Goal: Task Accomplishment & Management: Complete application form

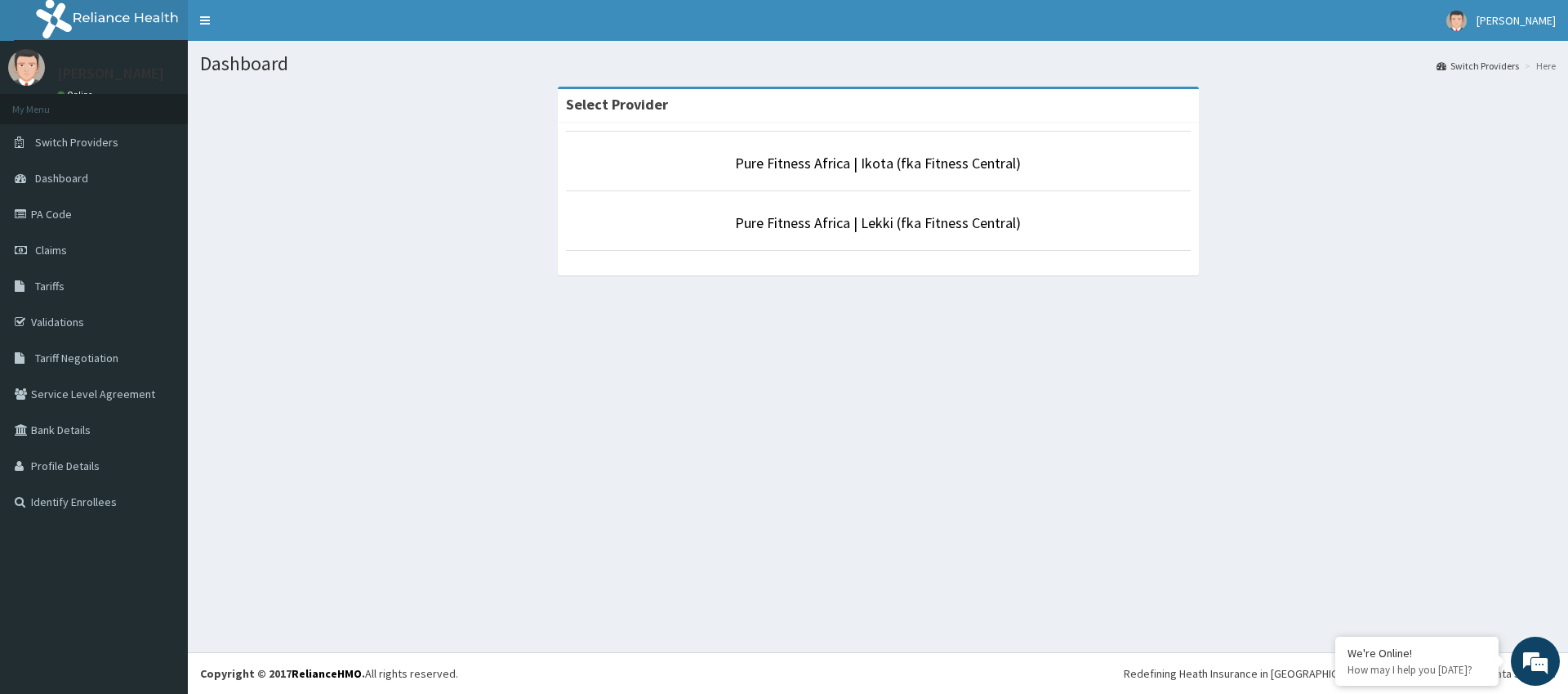
click at [861, 150] on li "Pure Fitness Africa | Ikota (fka Fitness Central)" at bounding box center [878, 161] width 624 height 60
click at [860, 158] on link "Pure Fitness Africa | Ikota (fka Fitness Central)" at bounding box center [878, 162] width 286 height 19
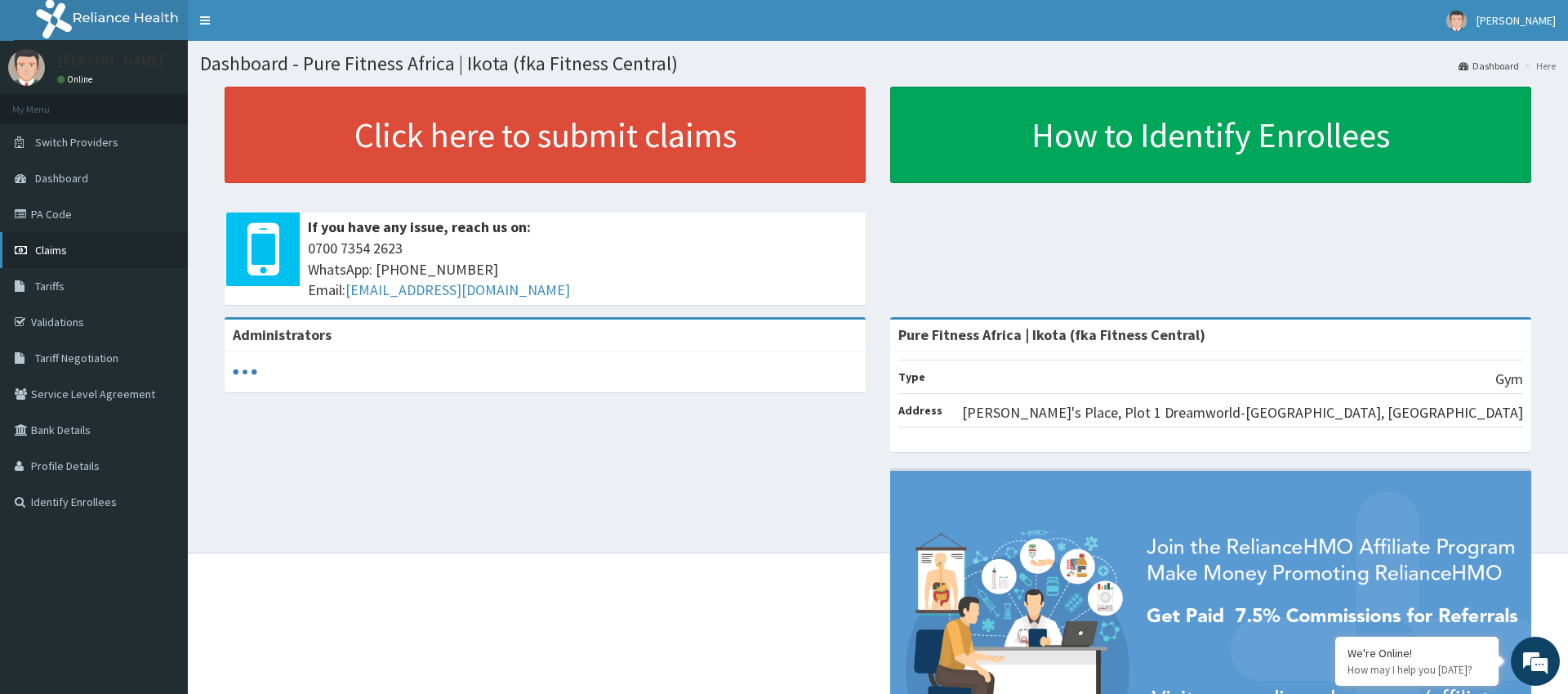
click at [68, 252] on link "Claims" at bounding box center [94, 249] width 188 height 36
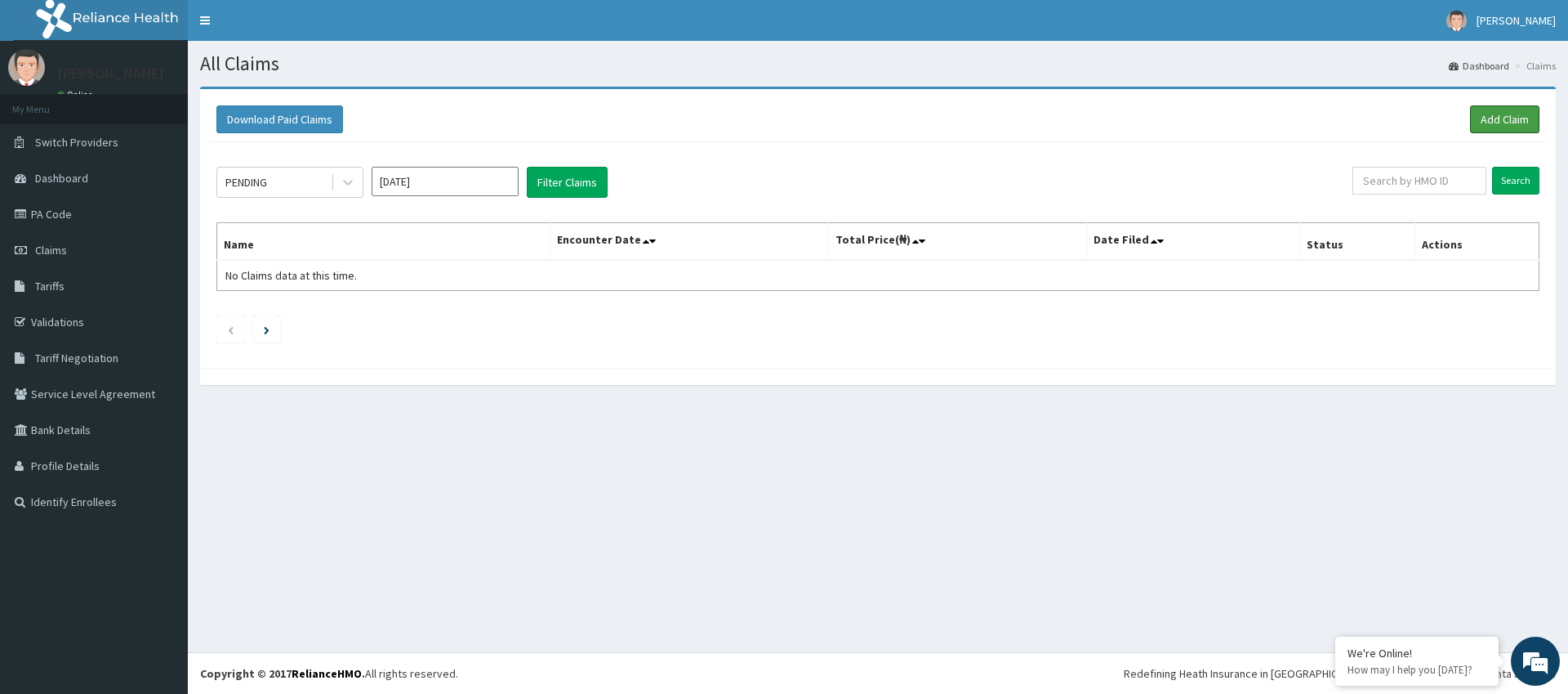
drag, startPoint x: 1511, startPoint y: 123, endPoint x: 1522, endPoint y: 134, distance: 15.6
click at [1510, 123] on link "Add Claim" at bounding box center [1505, 119] width 69 height 27
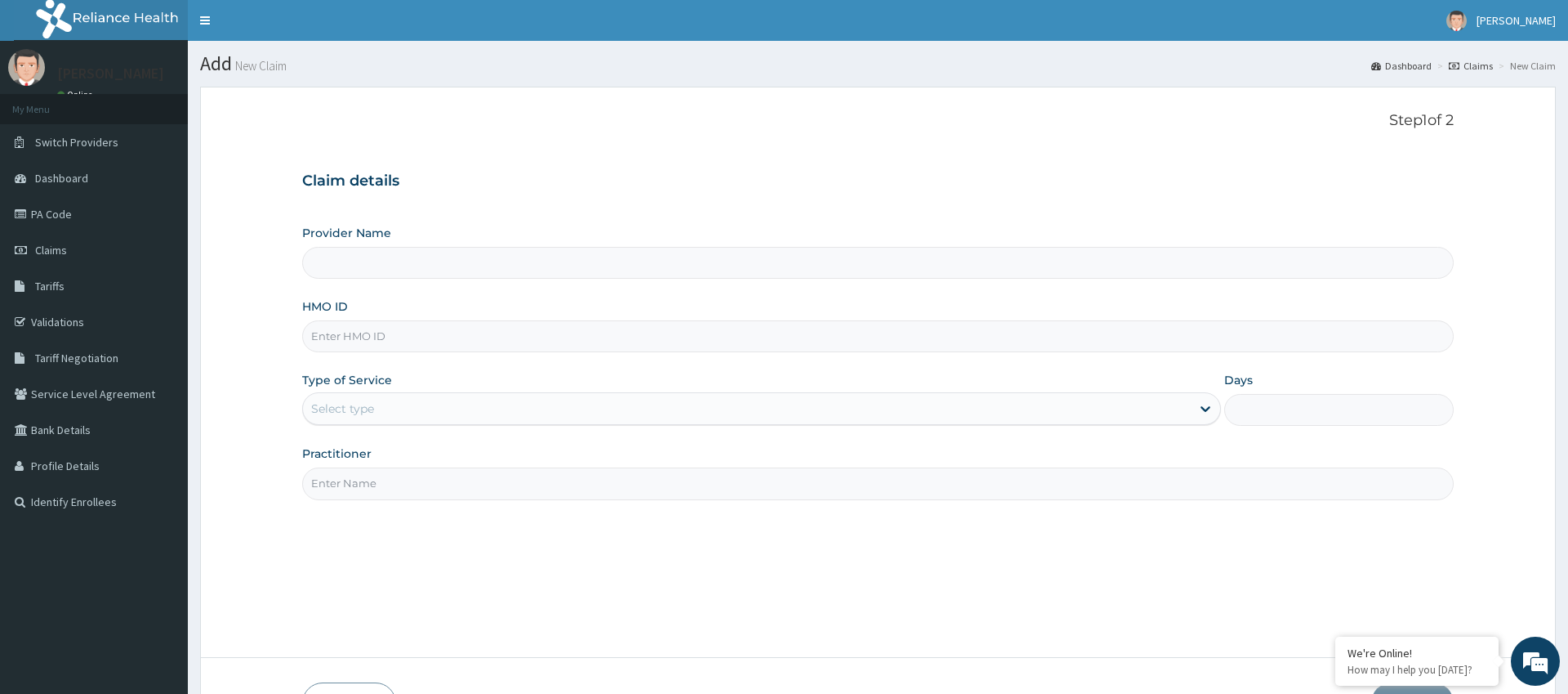
click at [462, 399] on div "Select type" at bounding box center [746, 409] width 887 height 26
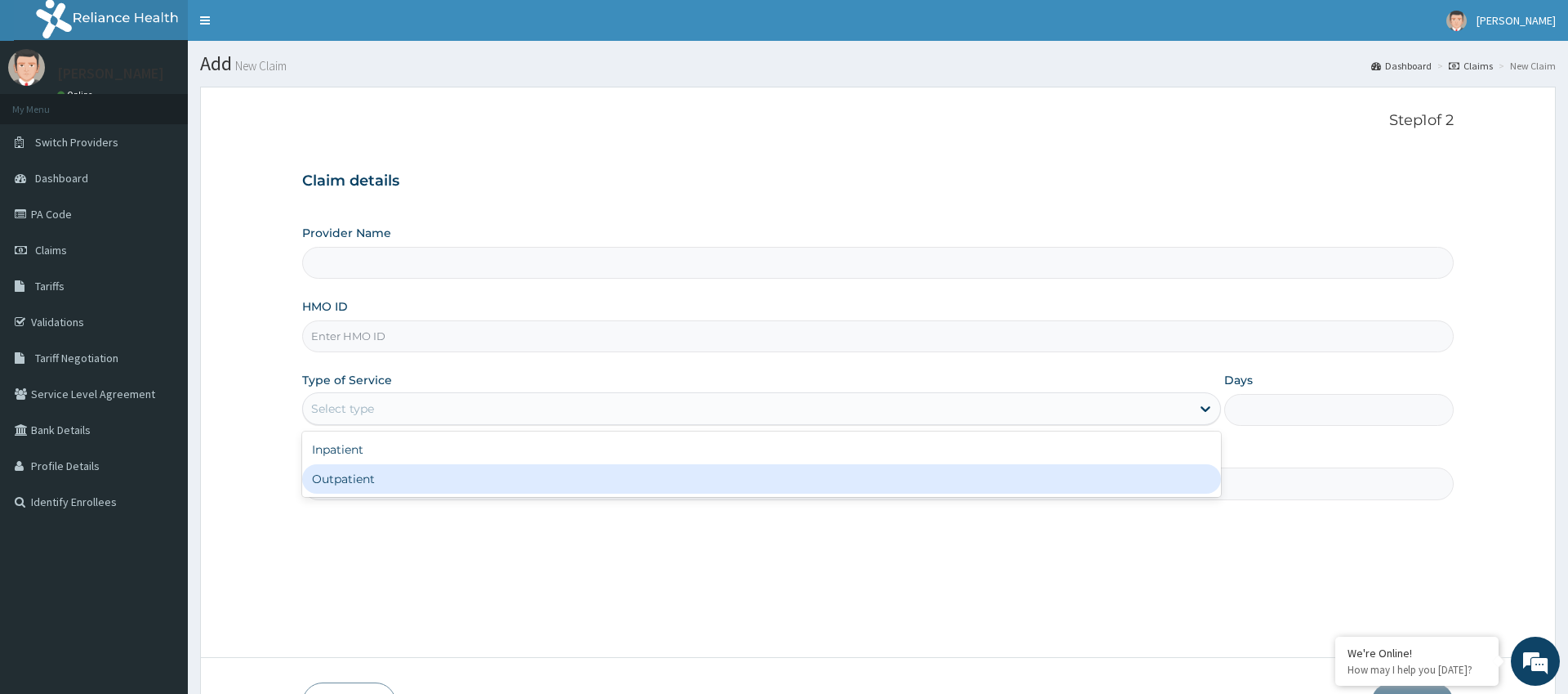
click at [402, 472] on div "Outpatient" at bounding box center [761, 479] width 918 height 29
type input "1"
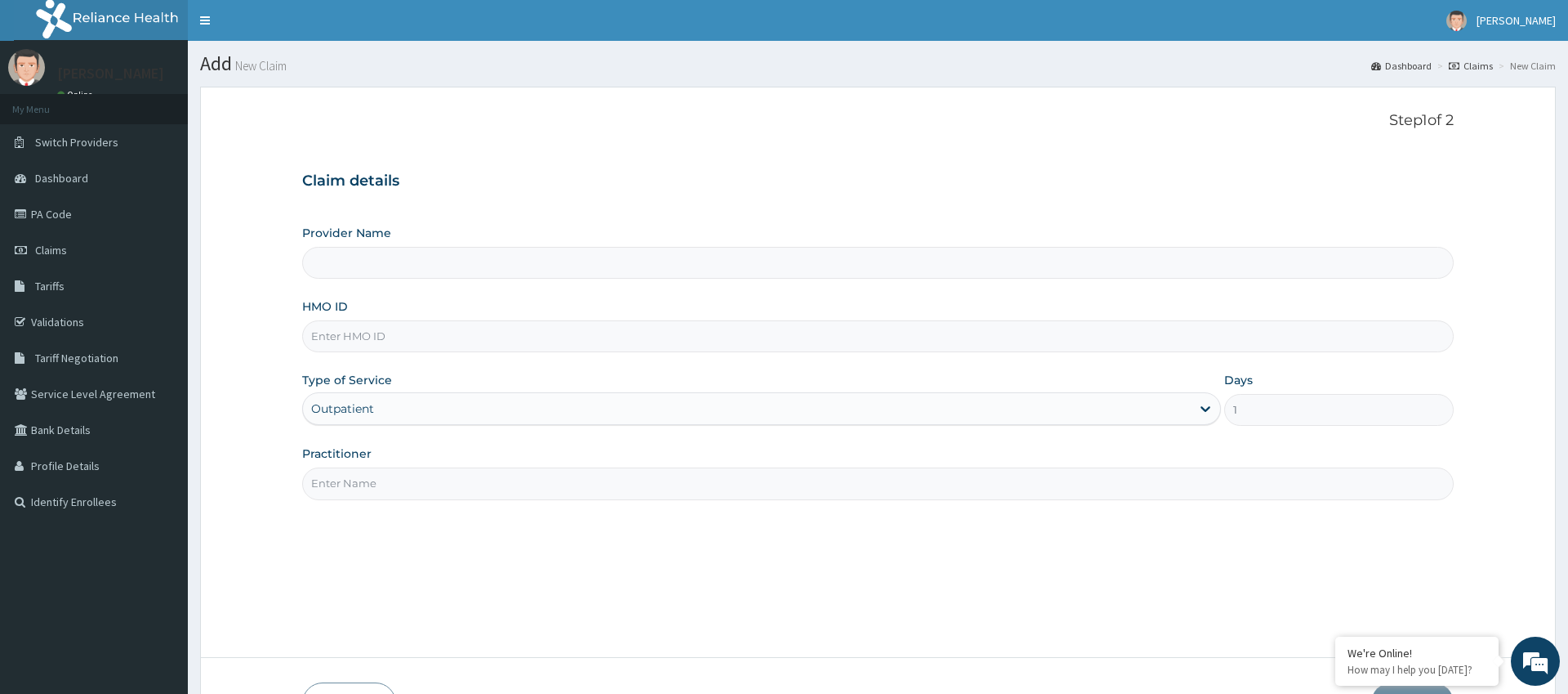
click at [496, 483] on input "Practitioner" at bounding box center [878, 482] width 1150 height 32
type input "Pure Fitness Africa | Ikota (fka Fitness Central)"
type input "gym"
click at [545, 336] on input "HMO ID" at bounding box center [878, 336] width 1150 height 32
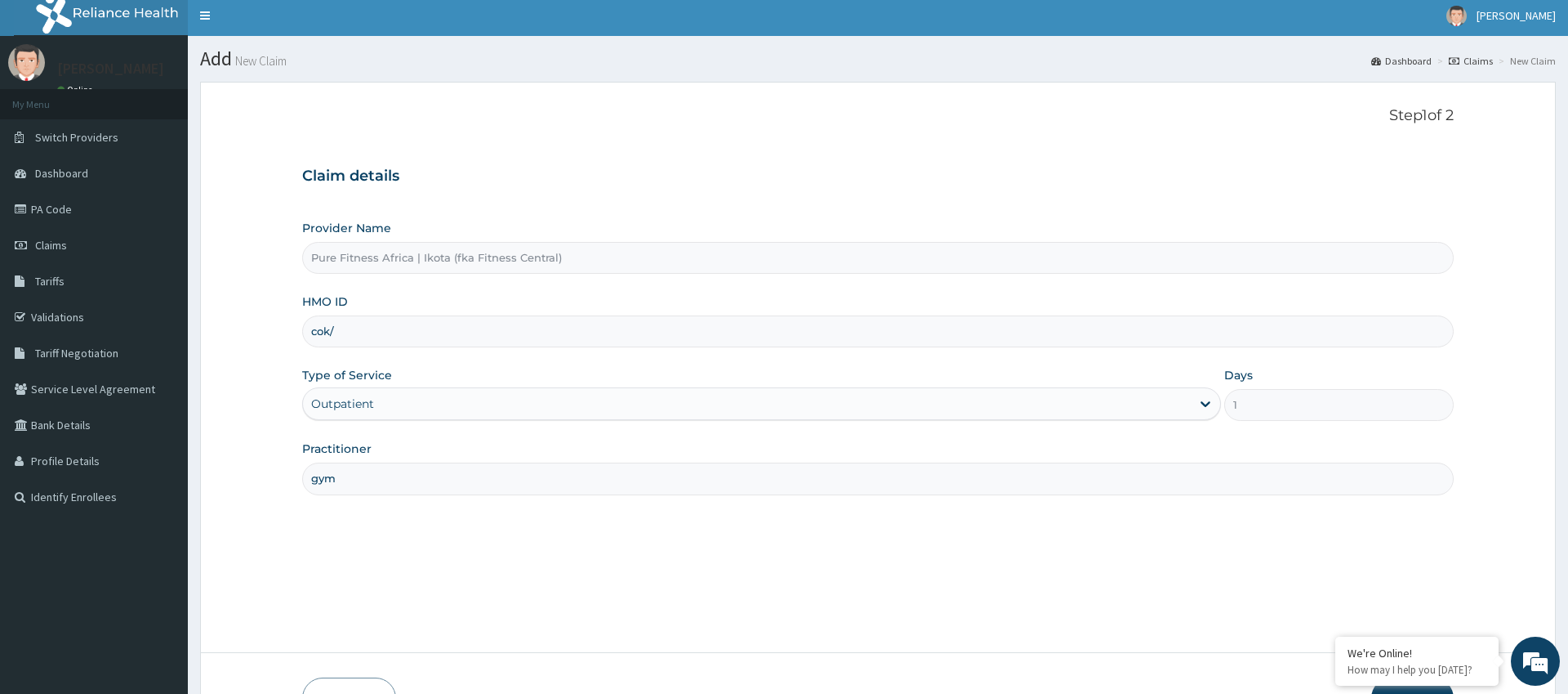
type input "COK/10004/A"
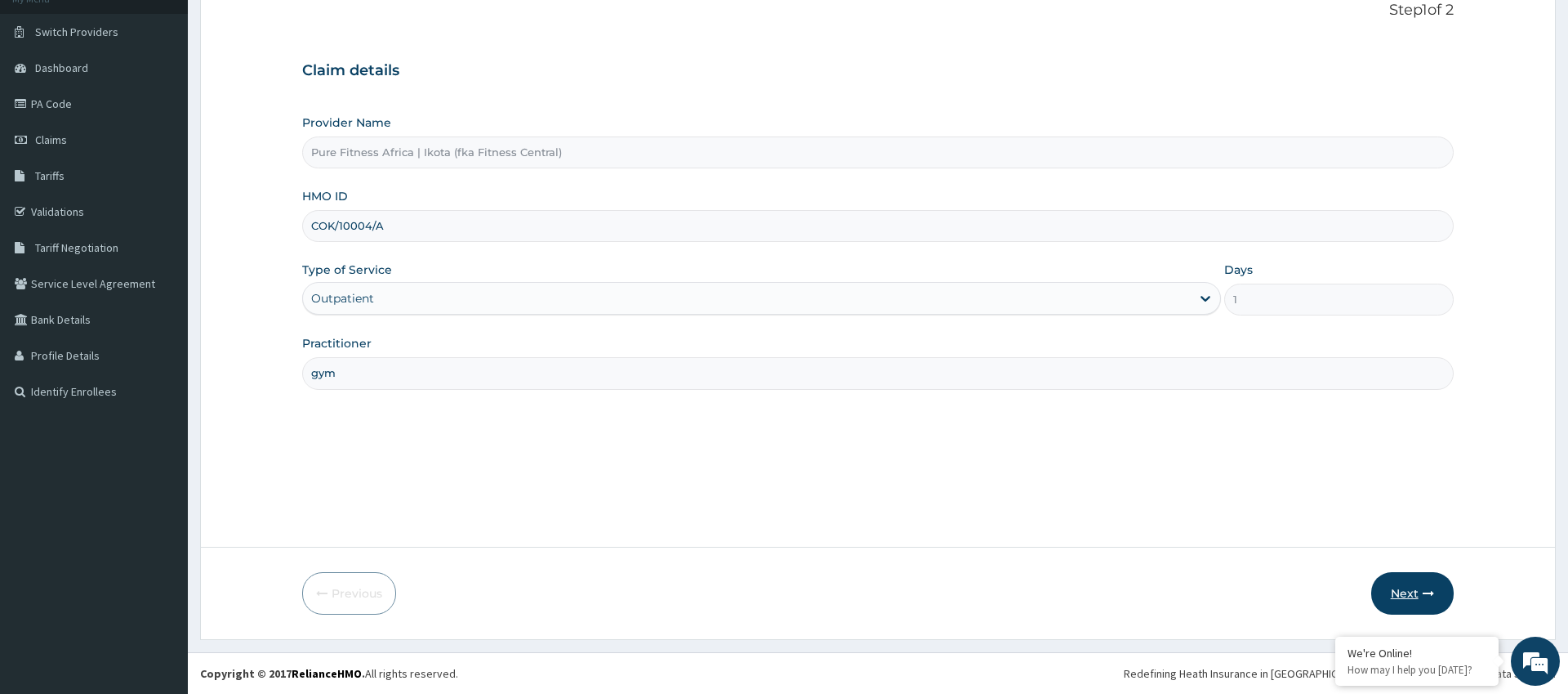
click at [1386, 601] on button "Next" at bounding box center [1412, 593] width 82 height 43
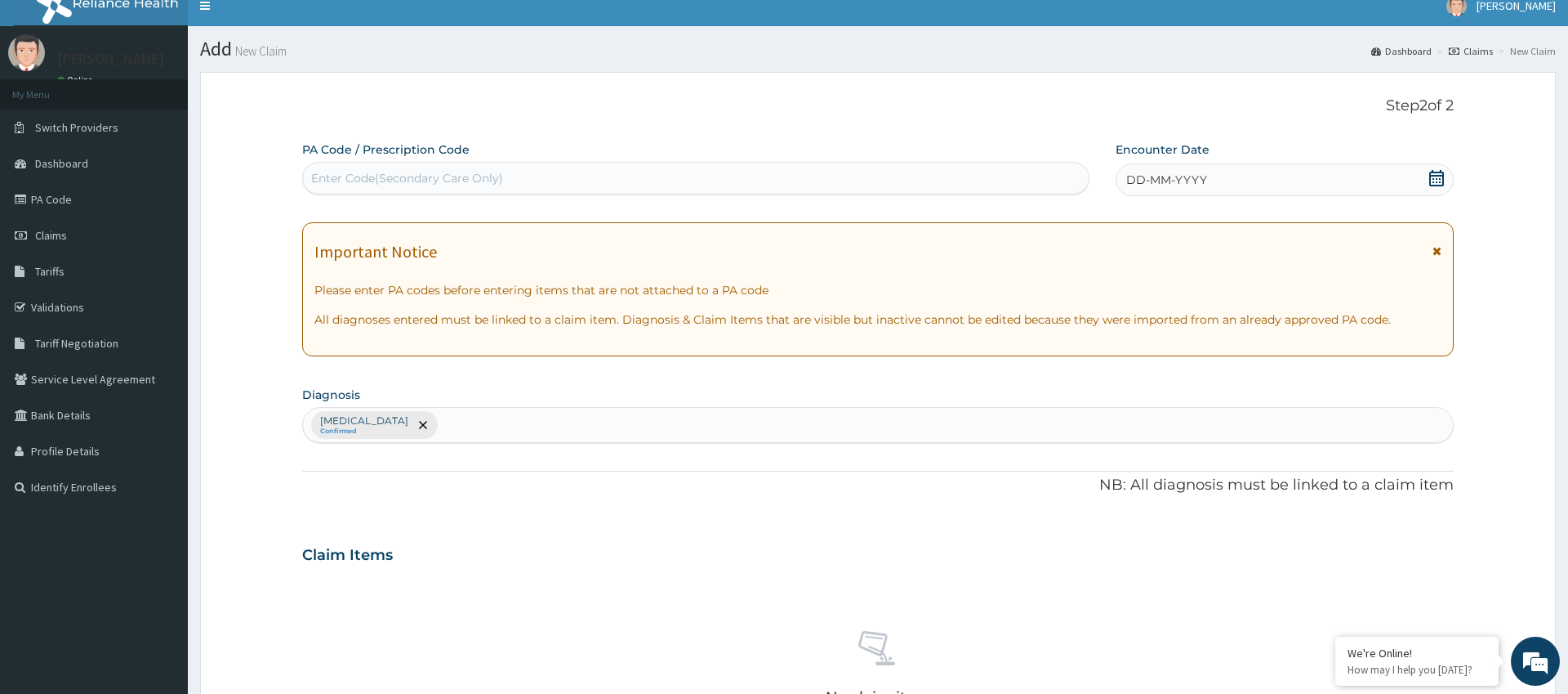
scroll to position [0, 0]
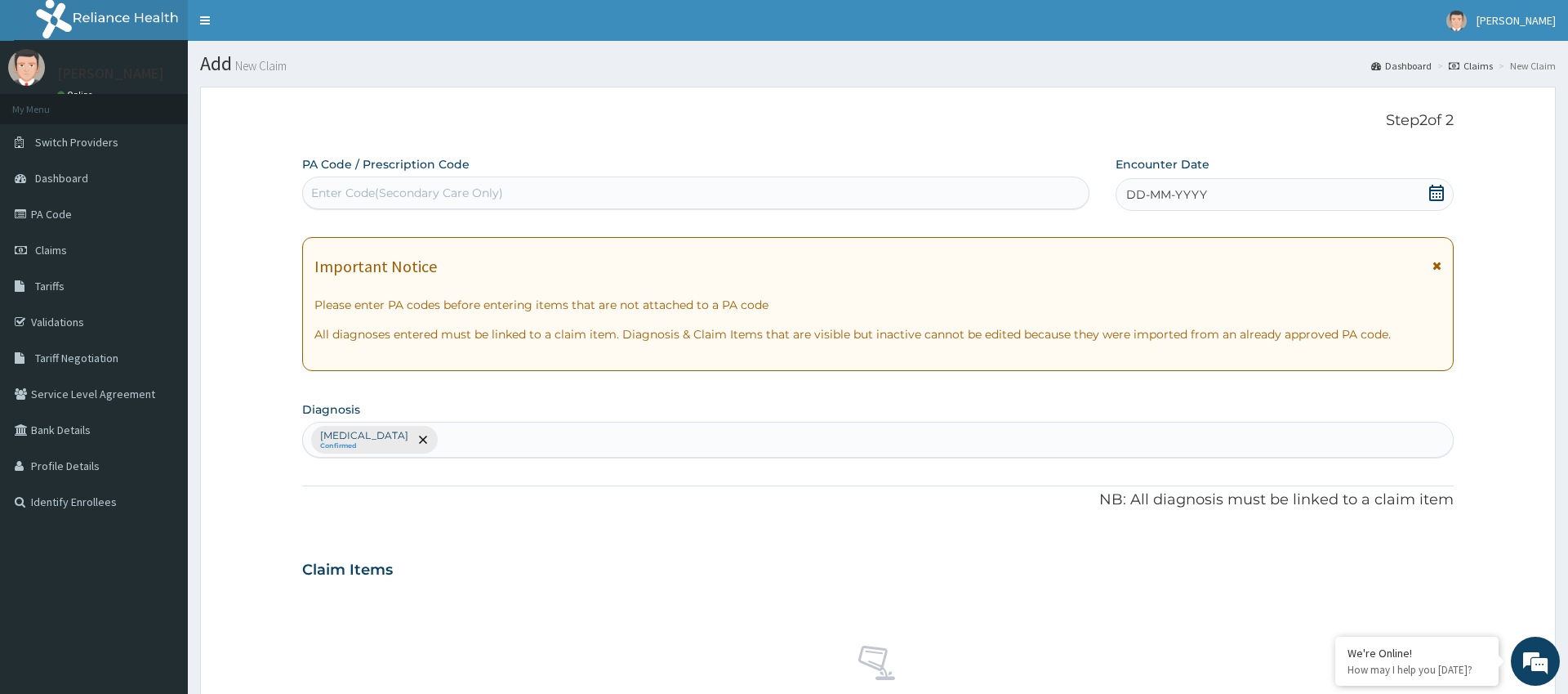
click at [530, 195] on div "Enter Code(Secondary Care Only)" at bounding box center [696, 192] width 786 height 26
type input "PA/844B69"
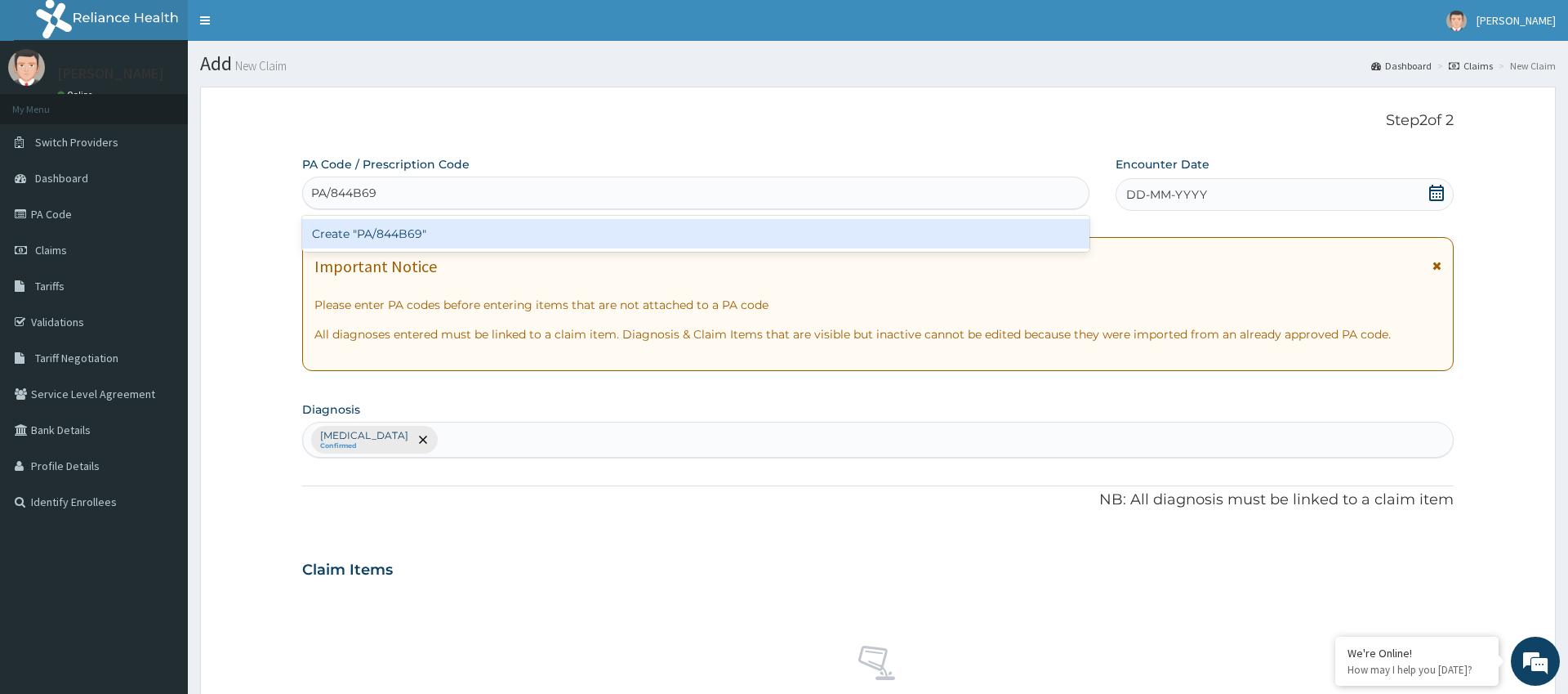
click at [418, 231] on div "Create "PA/844B69"" at bounding box center [696, 233] width 788 height 29
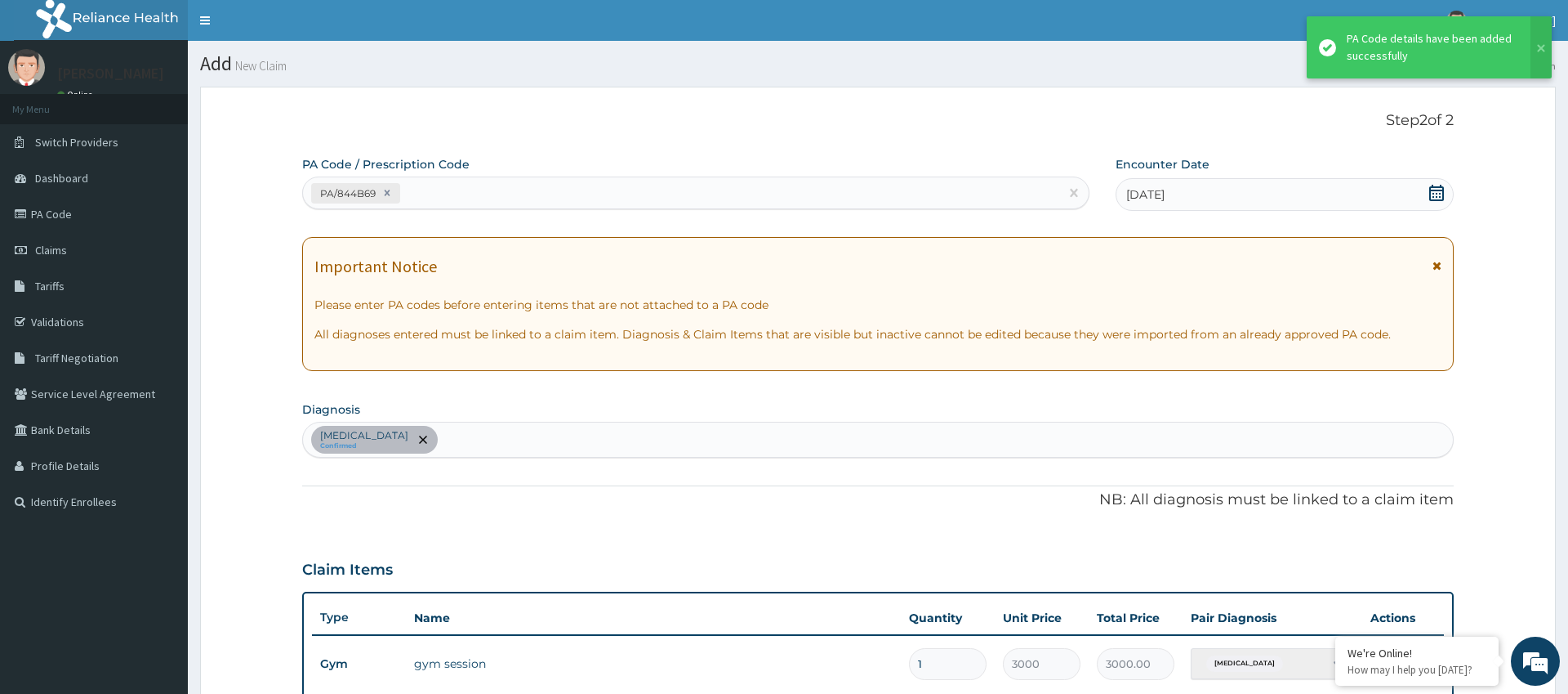
scroll to position [390, 0]
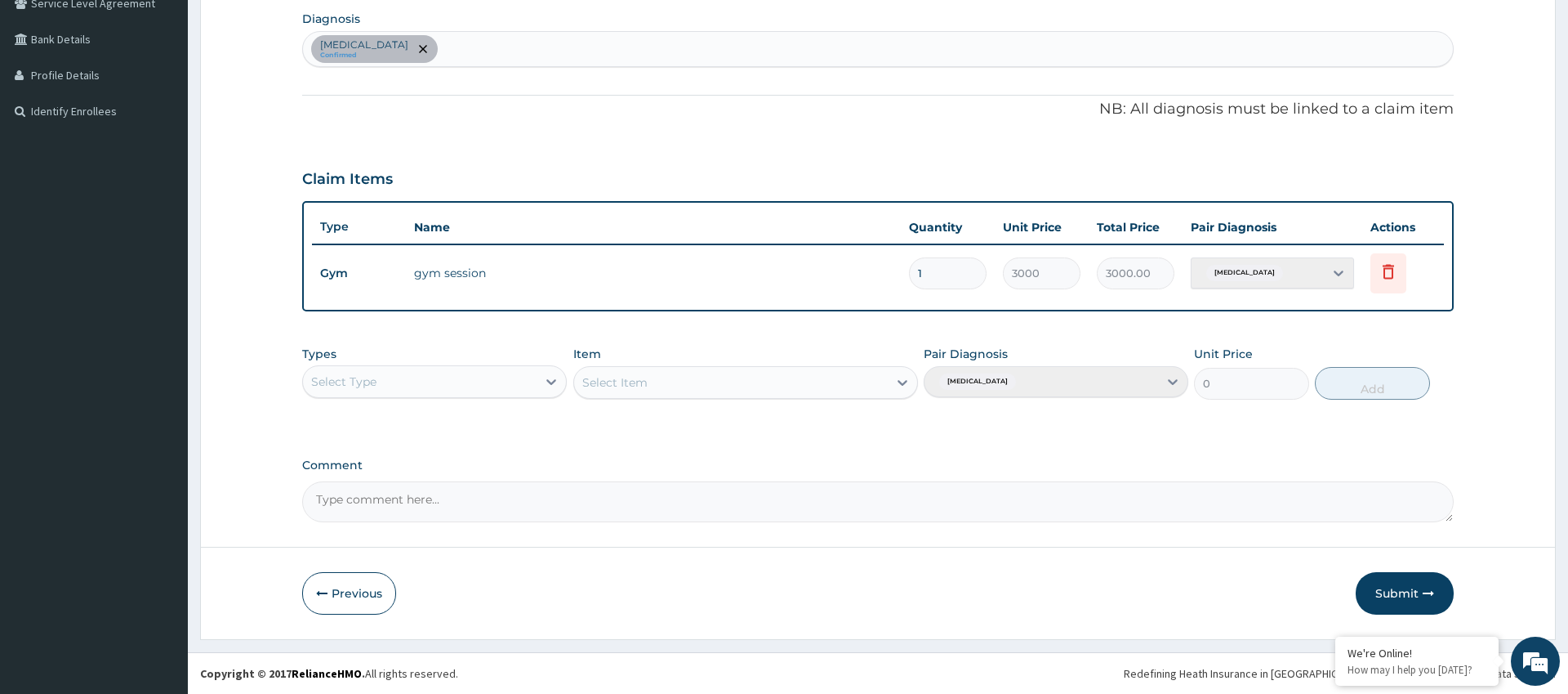
click at [500, 395] on div "Select Type" at bounding box center [435, 381] width 264 height 33
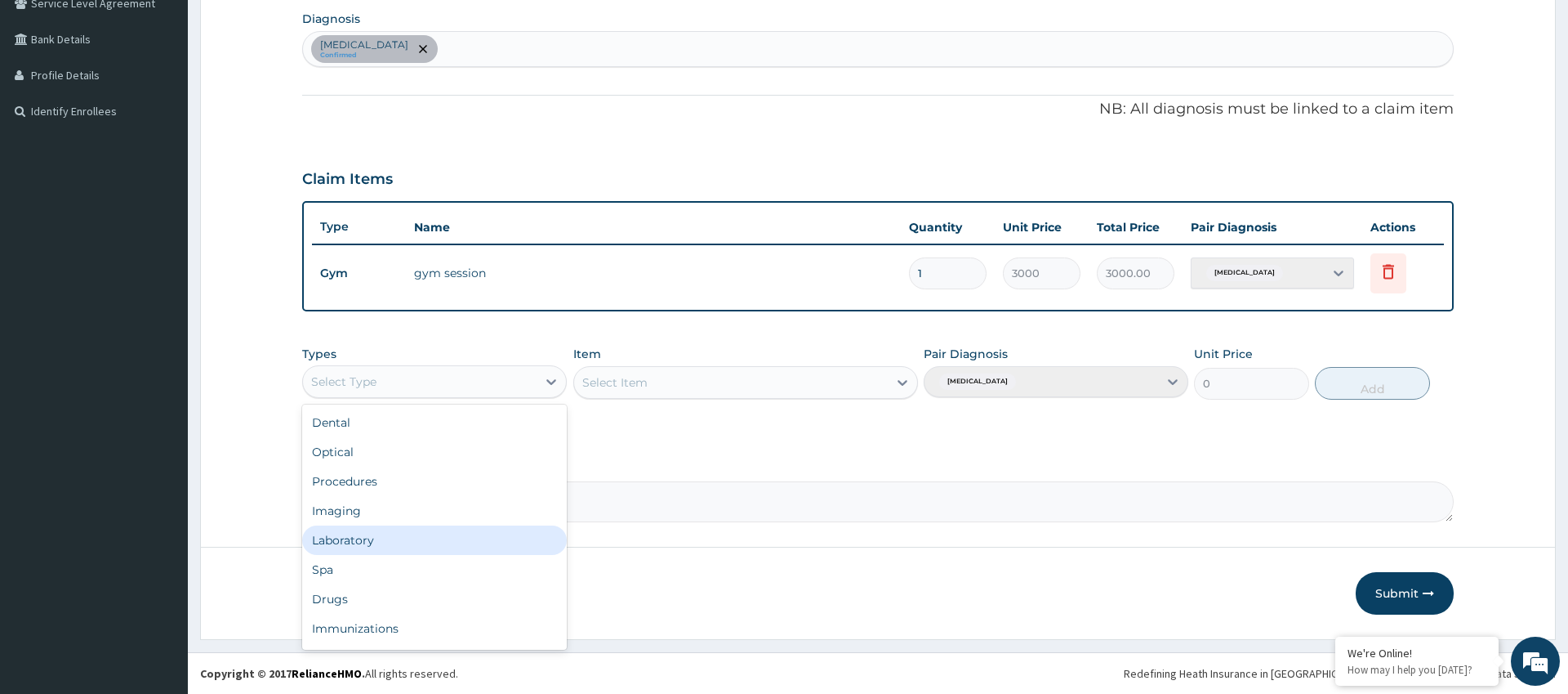
scroll to position [56, 0]
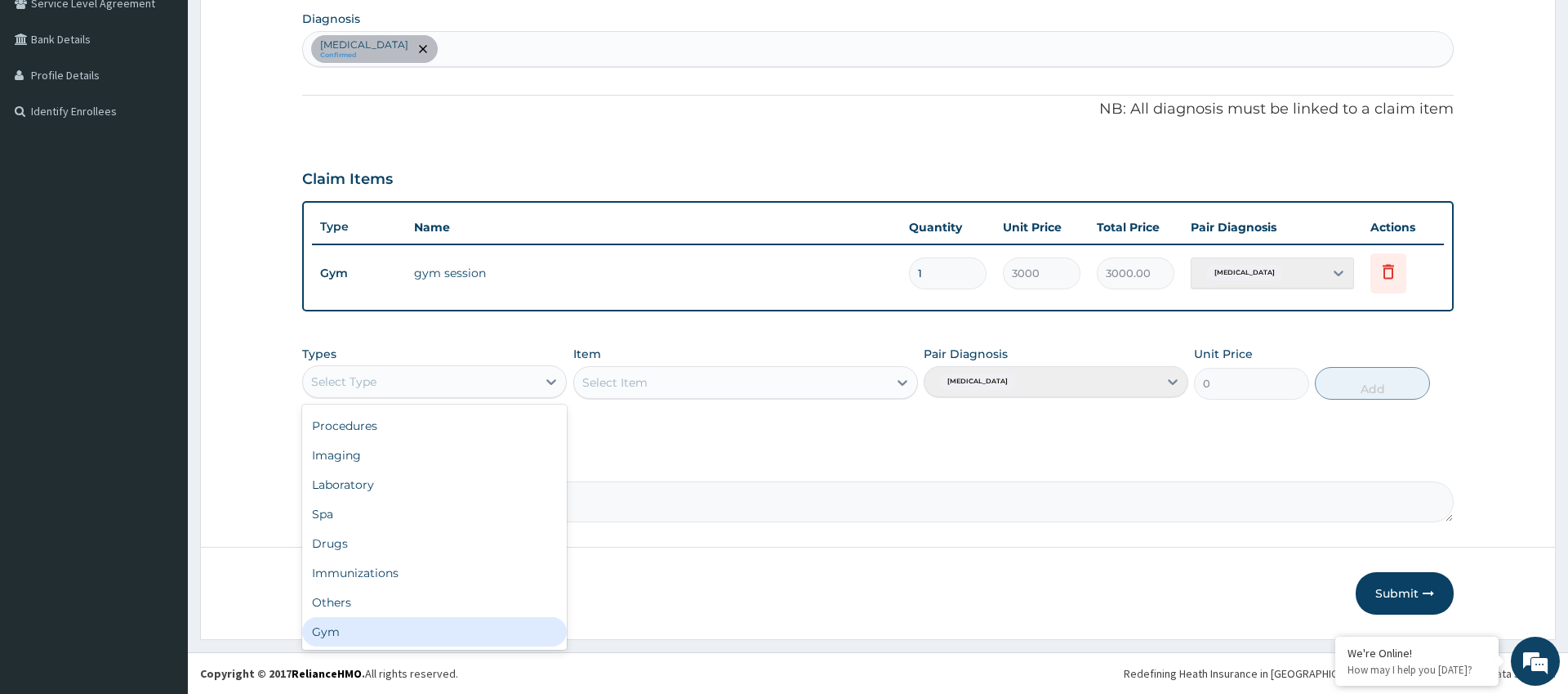
drag, startPoint x: 391, startPoint y: 639, endPoint x: 374, endPoint y: 632, distance: 18.4
click at [388, 639] on div "Gym" at bounding box center [435, 631] width 264 height 29
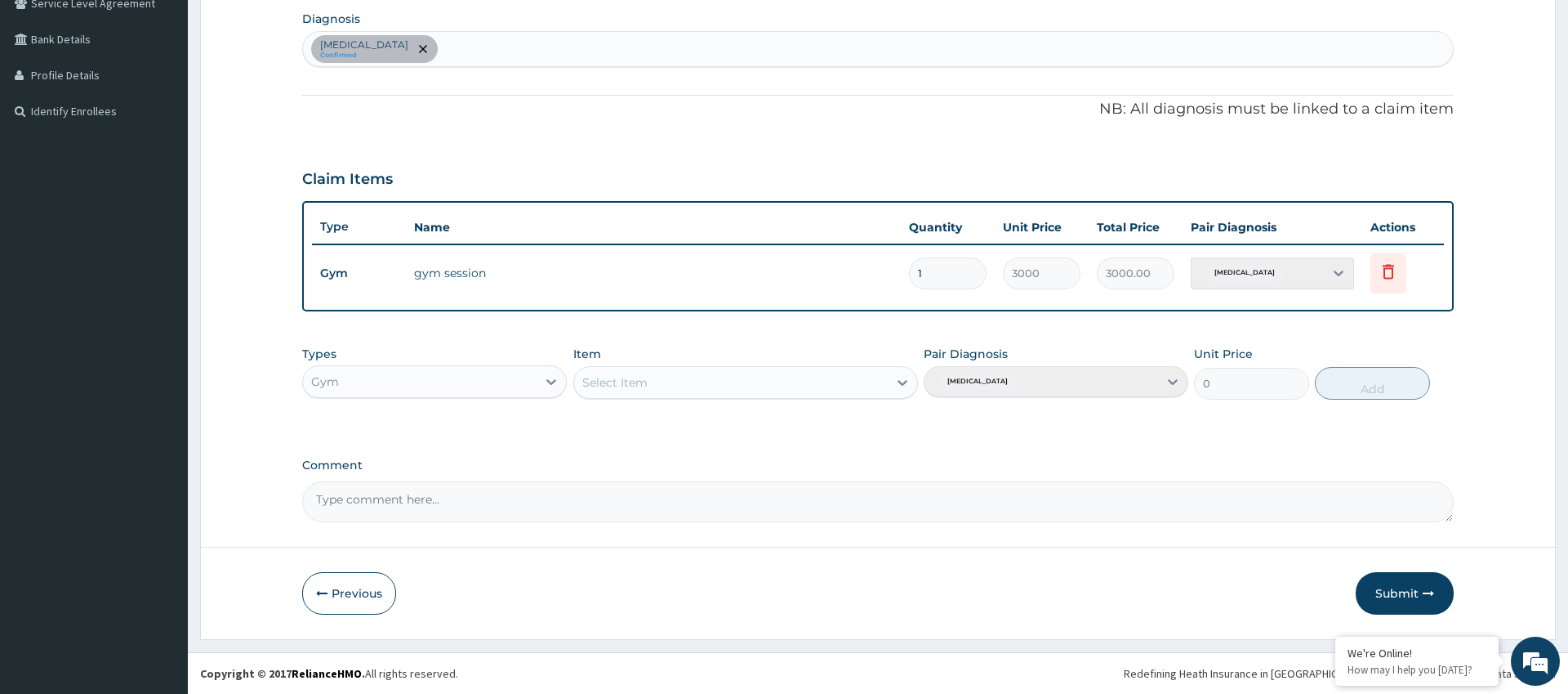
click at [814, 384] on div "Select Item" at bounding box center [731, 382] width 315 height 26
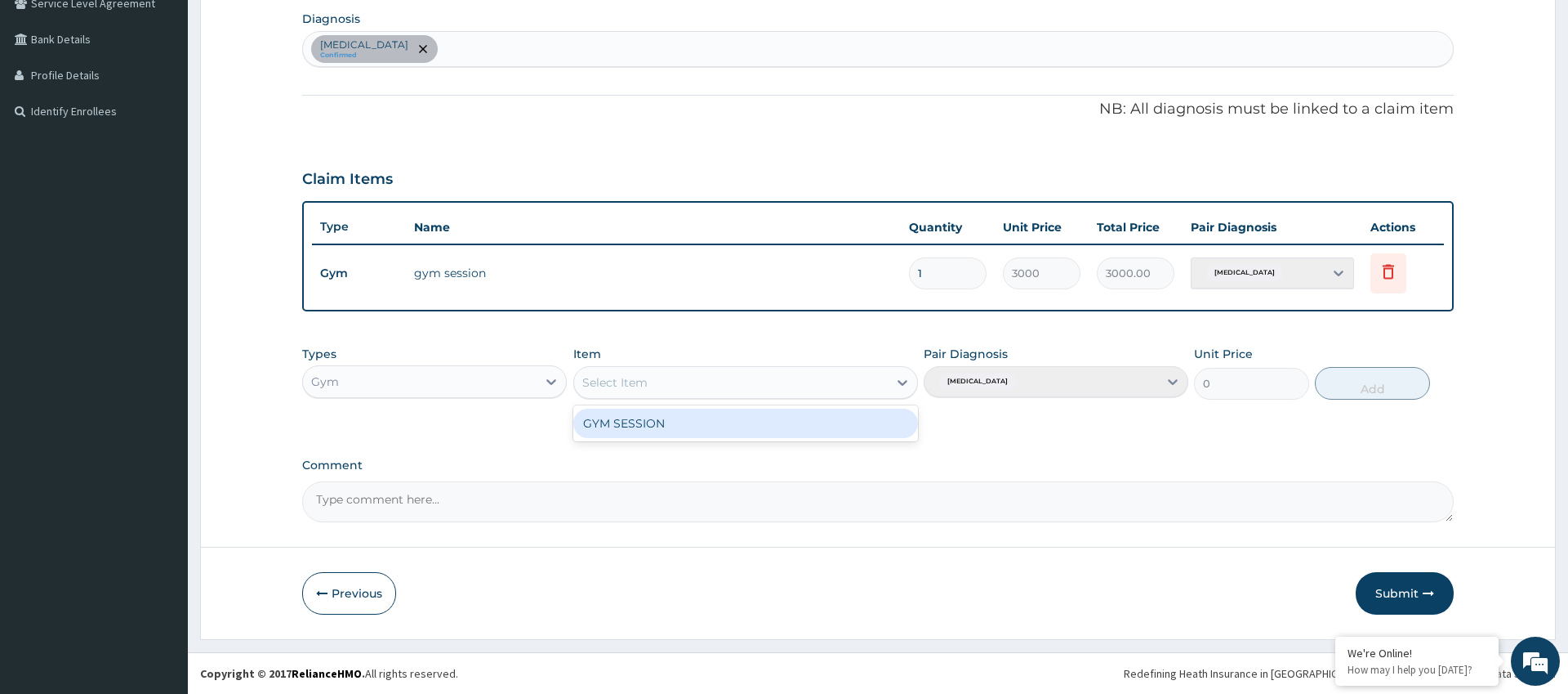
click at [765, 430] on div "GYM SESSION" at bounding box center [746, 423] width 346 height 29
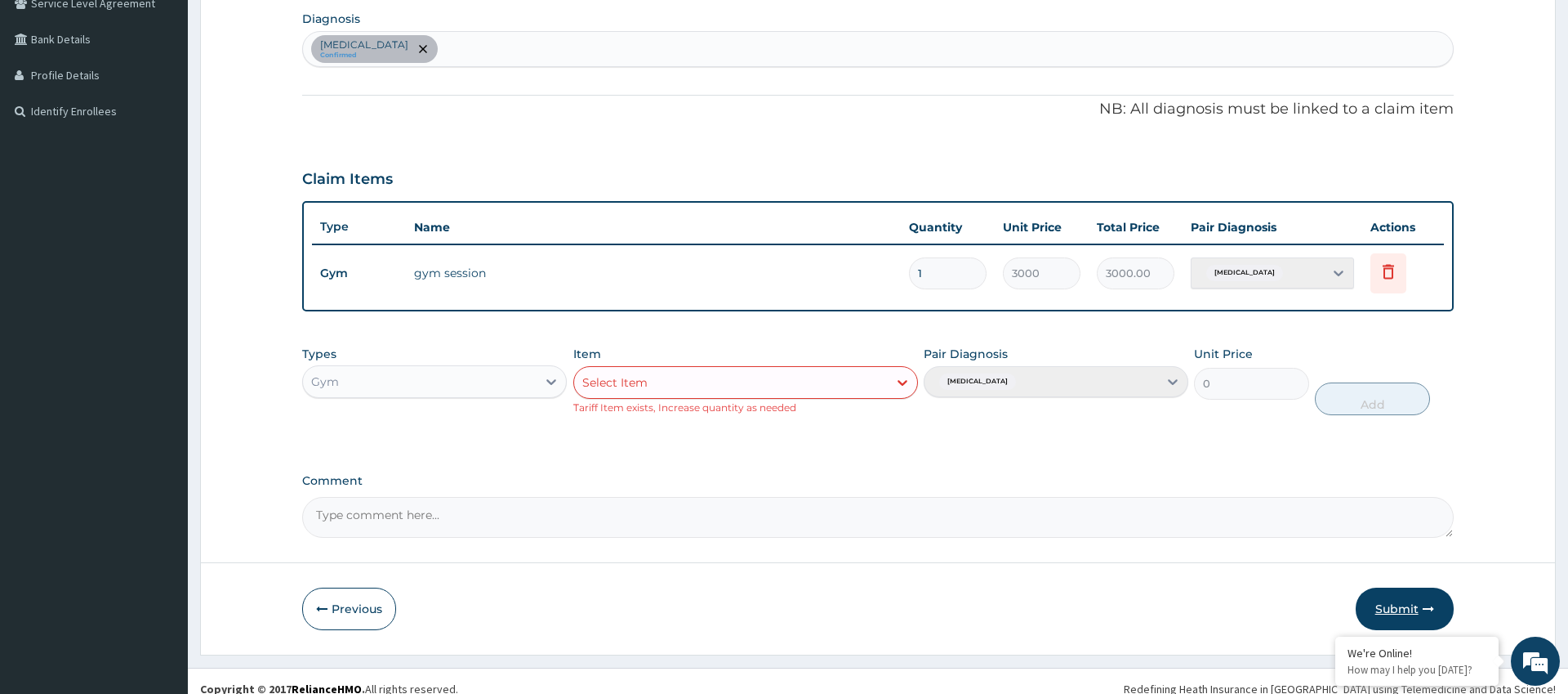
click at [1397, 599] on button "Submit" at bounding box center [1405, 608] width 98 height 43
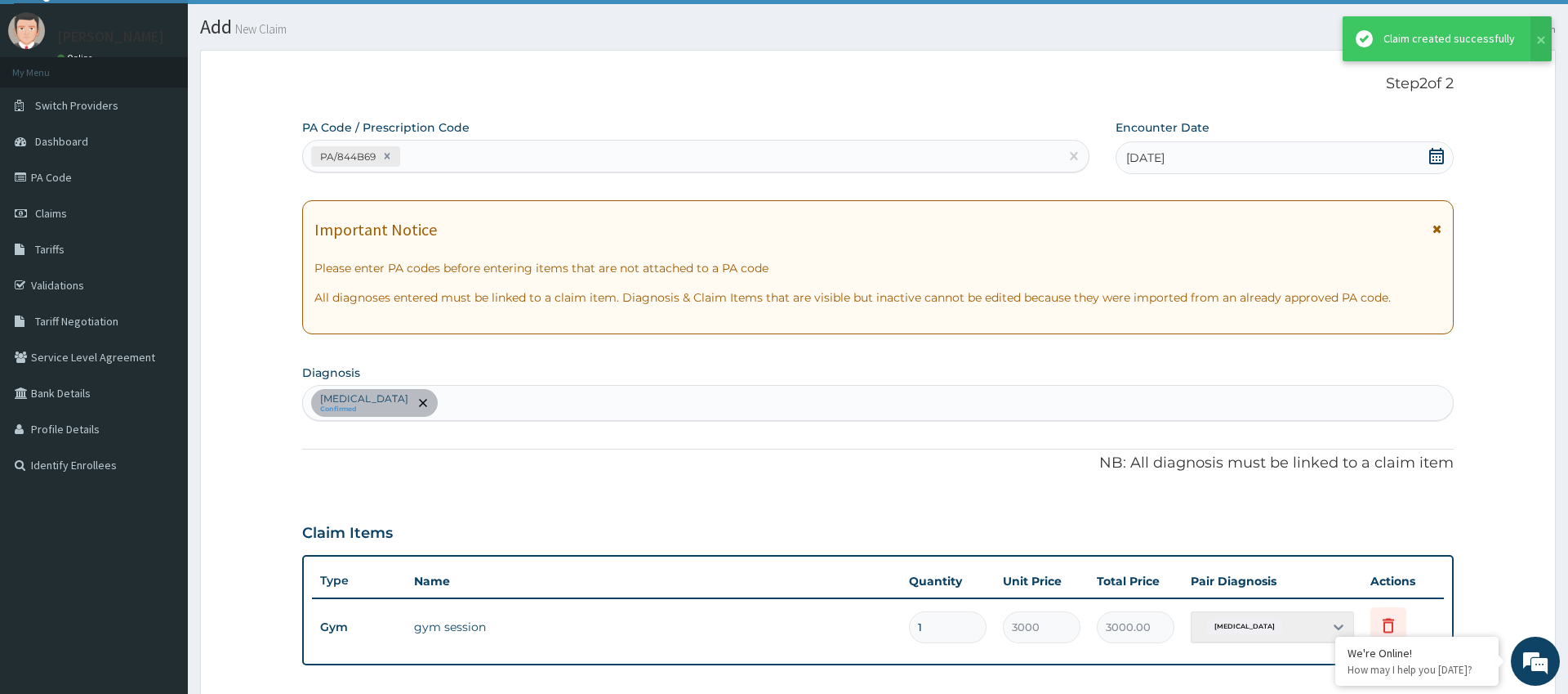
scroll to position [390, 0]
